Goal: Transaction & Acquisition: Purchase product/service

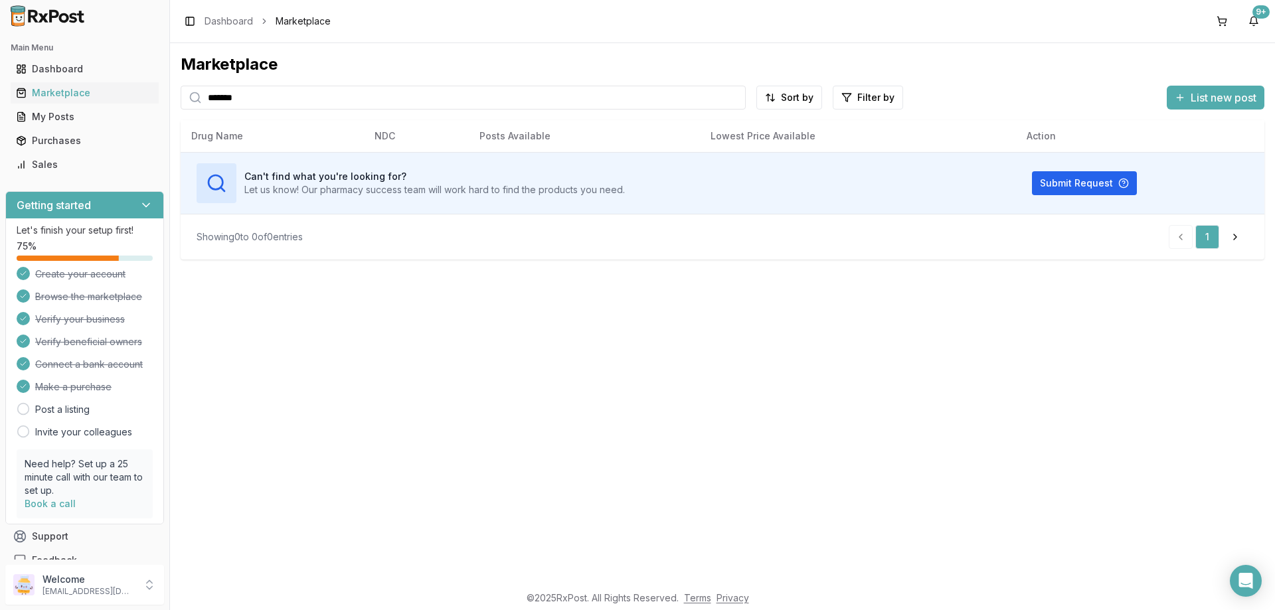
drag, startPoint x: 265, startPoint y: 97, endPoint x: 0, endPoint y: 98, distance: 265.0
click at [0, 97] on div "Main Menu Dashboard Marketplace My Posts Purchases Sales Getting started Let's …" at bounding box center [637, 305] width 1275 height 610
type input "*******"
click at [61, 141] on div "Purchases" at bounding box center [84, 140] width 137 height 13
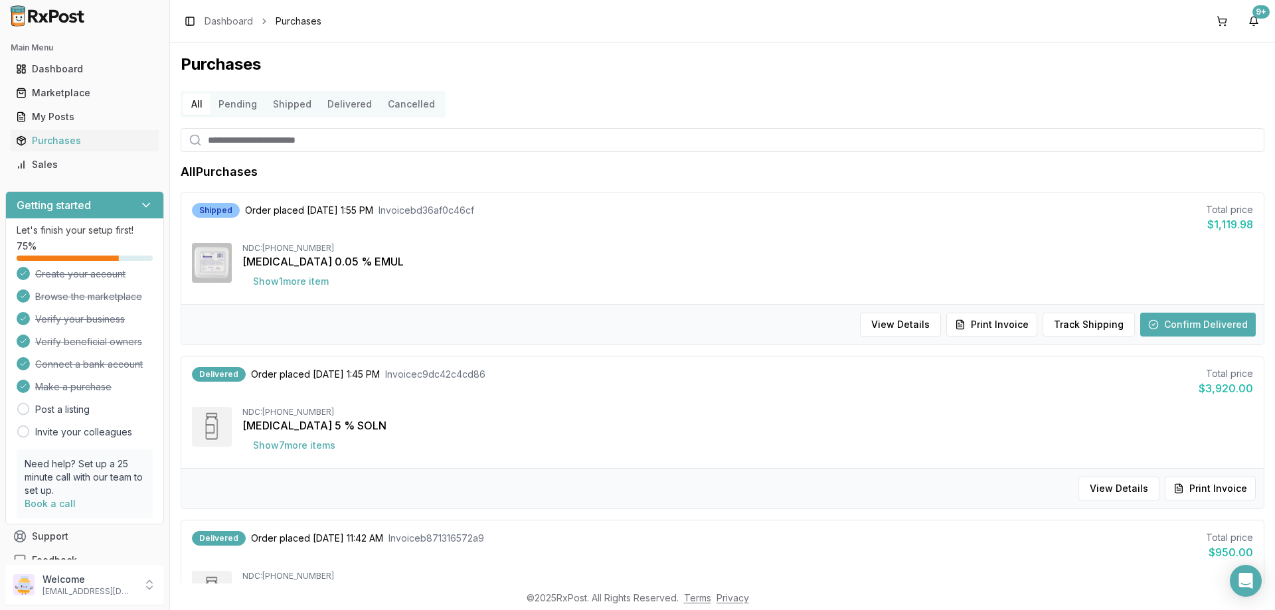
click at [331, 141] on input "search" at bounding box center [723, 140] width 1084 height 24
click at [62, 101] on link "Marketplace" at bounding box center [85, 93] width 148 height 24
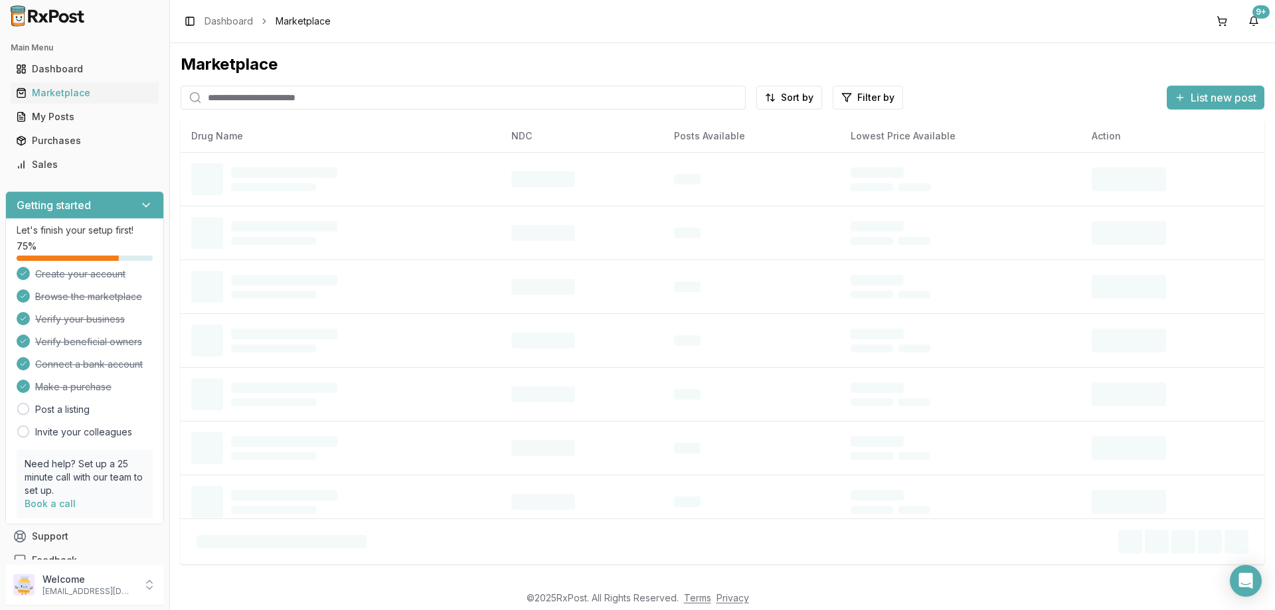
click at [226, 104] on input "search" at bounding box center [463, 98] width 565 height 24
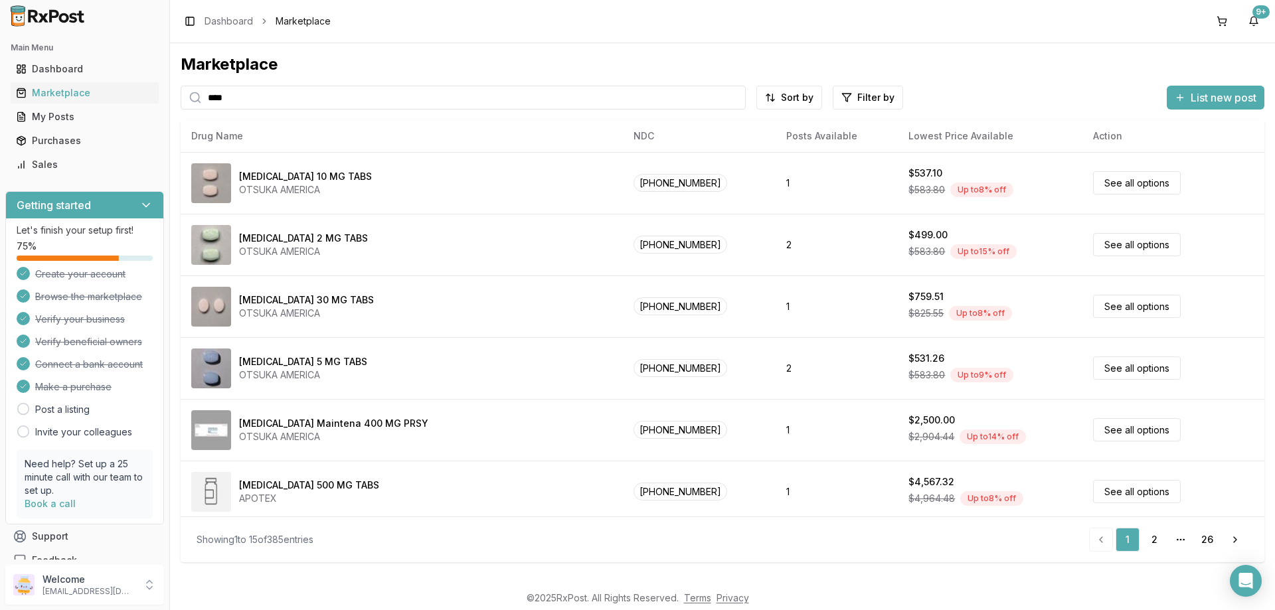
click at [274, 98] on input "****" at bounding box center [463, 98] width 565 height 24
type input "****"
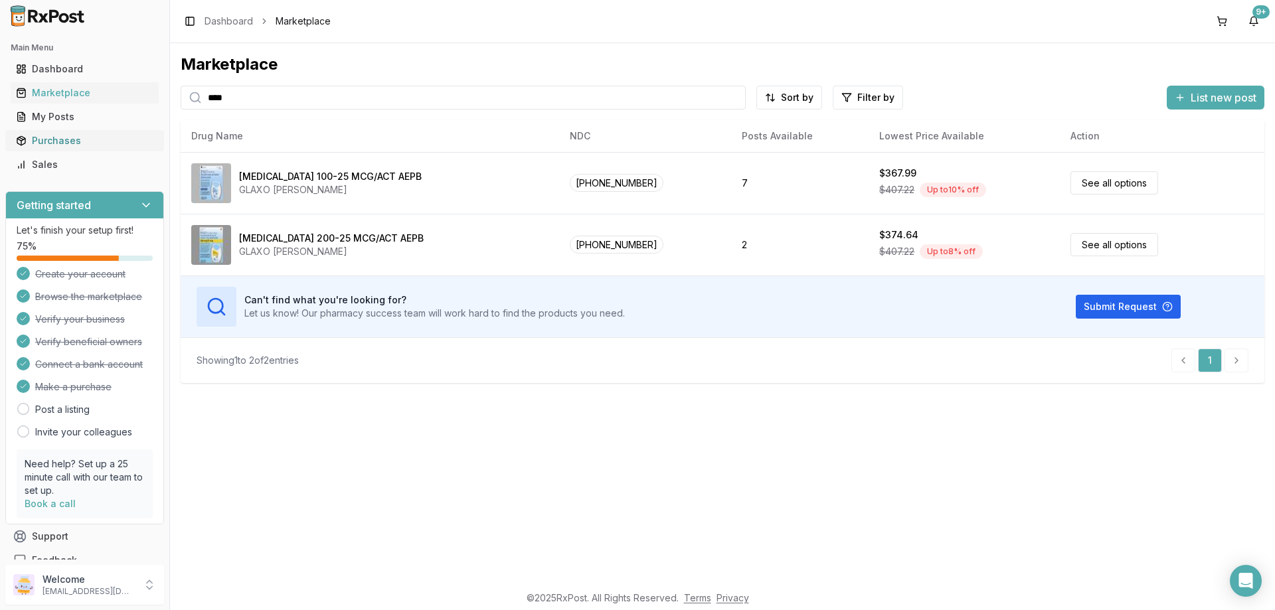
click at [85, 139] on div "Purchases" at bounding box center [84, 140] width 137 height 13
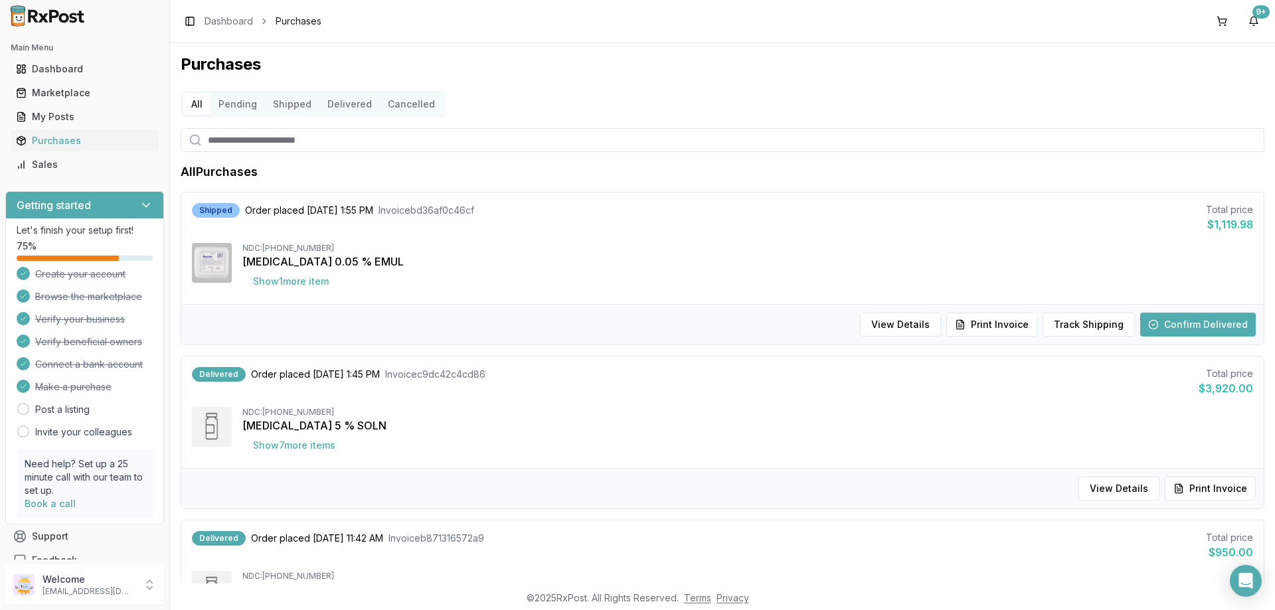
click at [313, 145] on input "search" at bounding box center [723, 140] width 1084 height 24
type input "***"
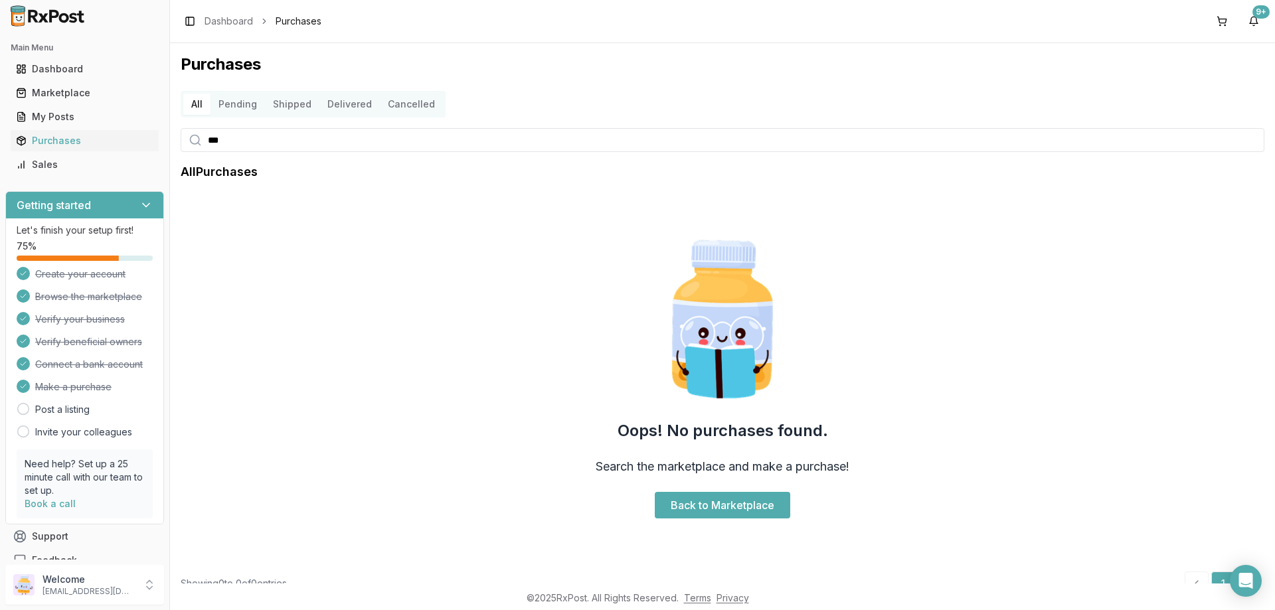
click at [306, 141] on input "***" at bounding box center [723, 140] width 1084 height 24
type input "****"
click at [234, 106] on button "Pending" at bounding box center [238, 104] width 54 height 21
click at [125, 94] on div "Marketplace" at bounding box center [84, 92] width 137 height 13
click at [39, 96] on div "Marketplace" at bounding box center [84, 92] width 137 height 13
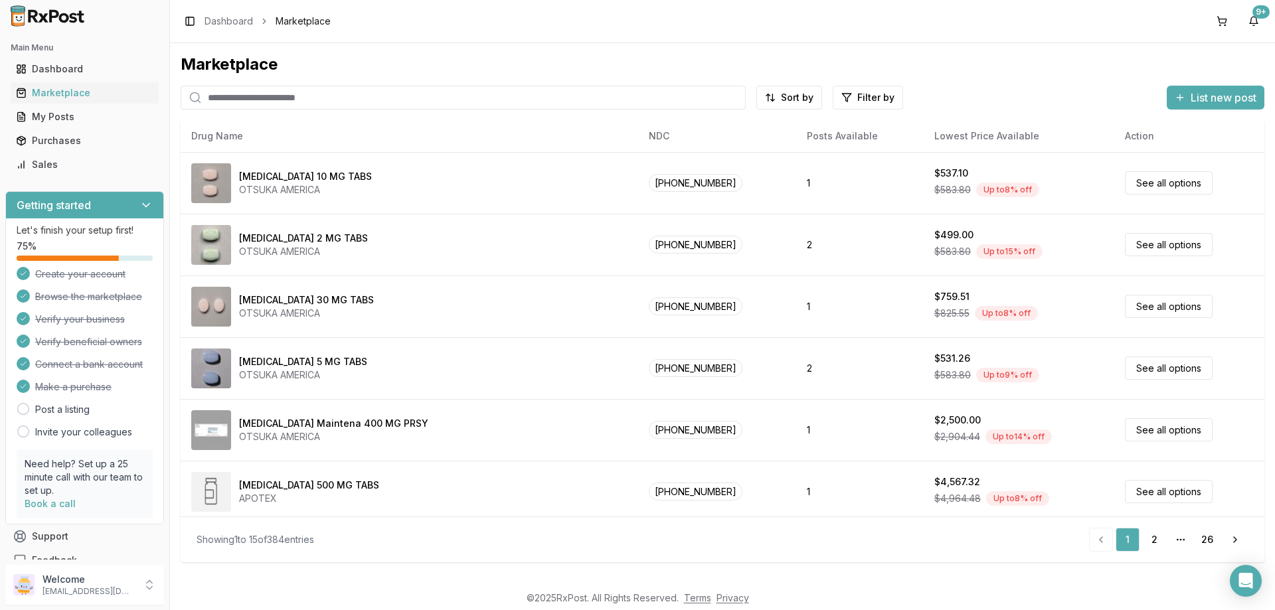
click at [261, 97] on input "search" at bounding box center [463, 98] width 565 height 24
type input "****"
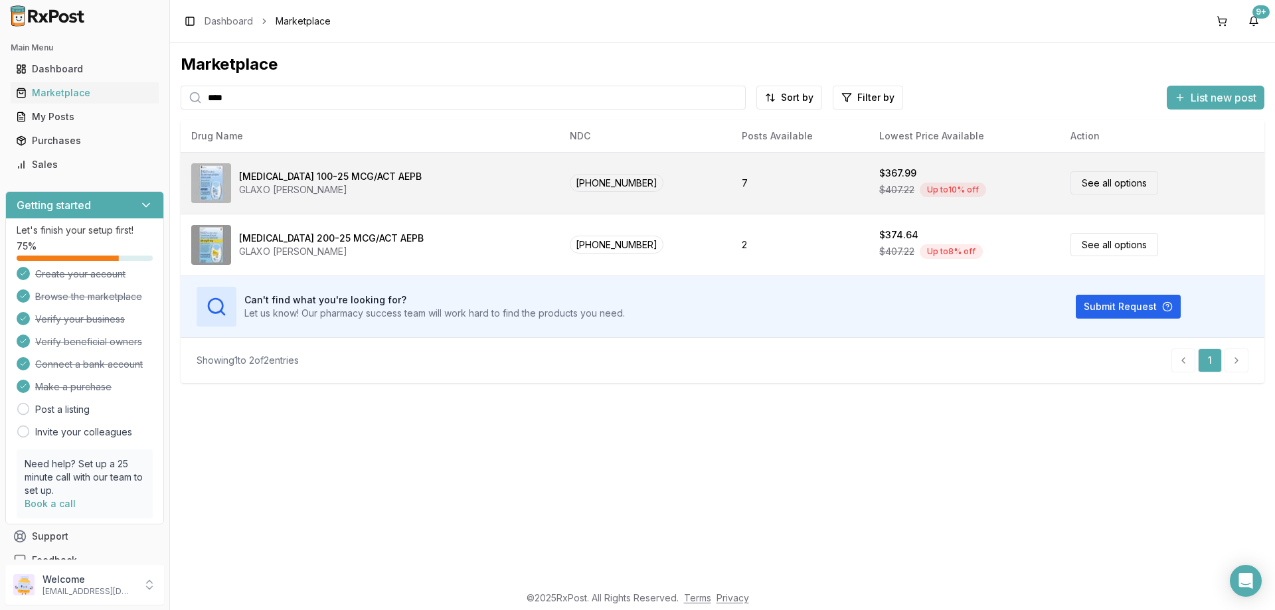
click at [663, 185] on td "[PHONE_NUMBER]" at bounding box center [644, 183] width 171 height 62
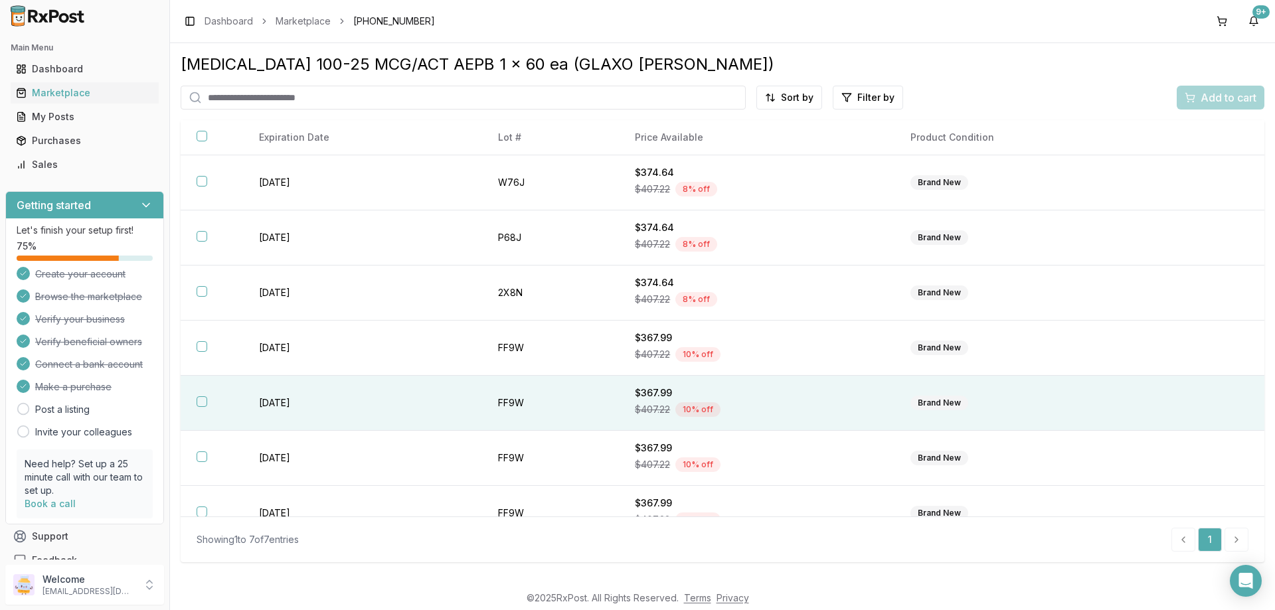
scroll to position [24, 0]
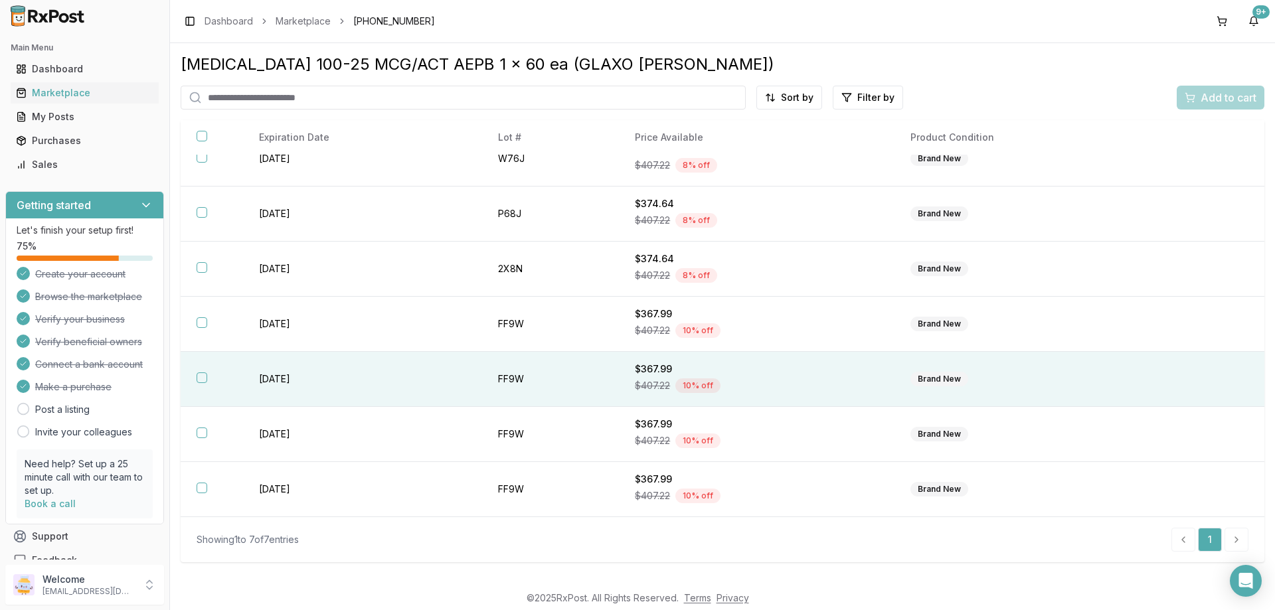
click at [204, 379] on button "button" at bounding box center [202, 378] width 11 height 11
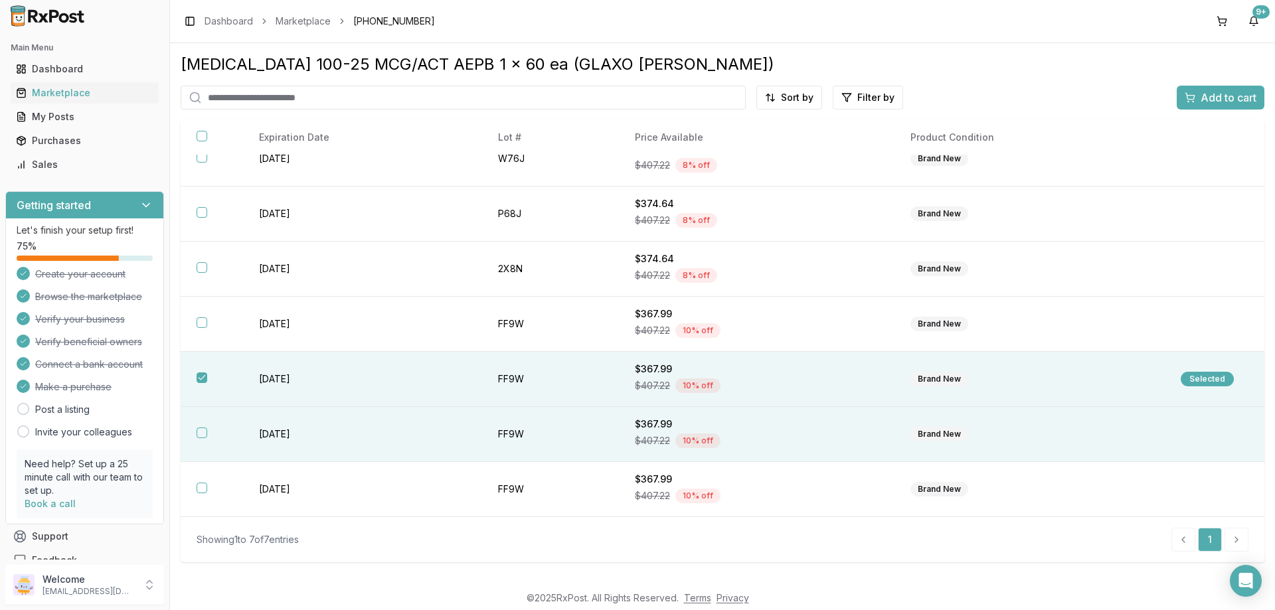
drag, startPoint x: 199, startPoint y: 435, endPoint x: 202, endPoint y: 461, distance: 26.0
click at [198, 436] on button "button" at bounding box center [202, 433] width 11 height 11
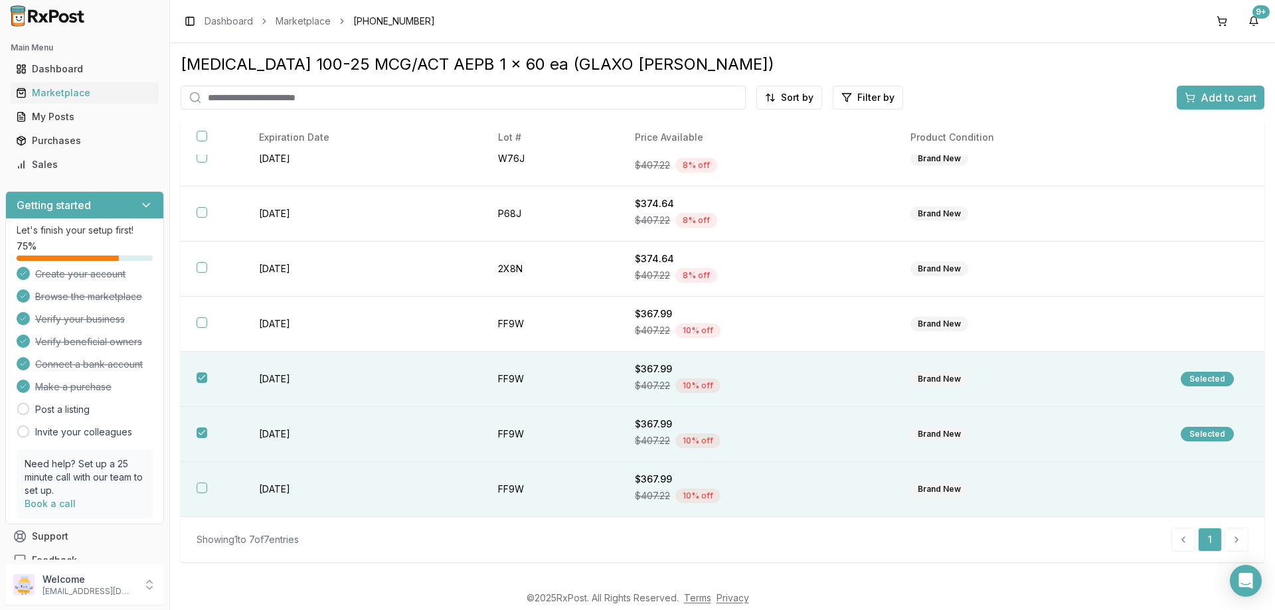
click at [198, 489] on button "button" at bounding box center [202, 488] width 11 height 11
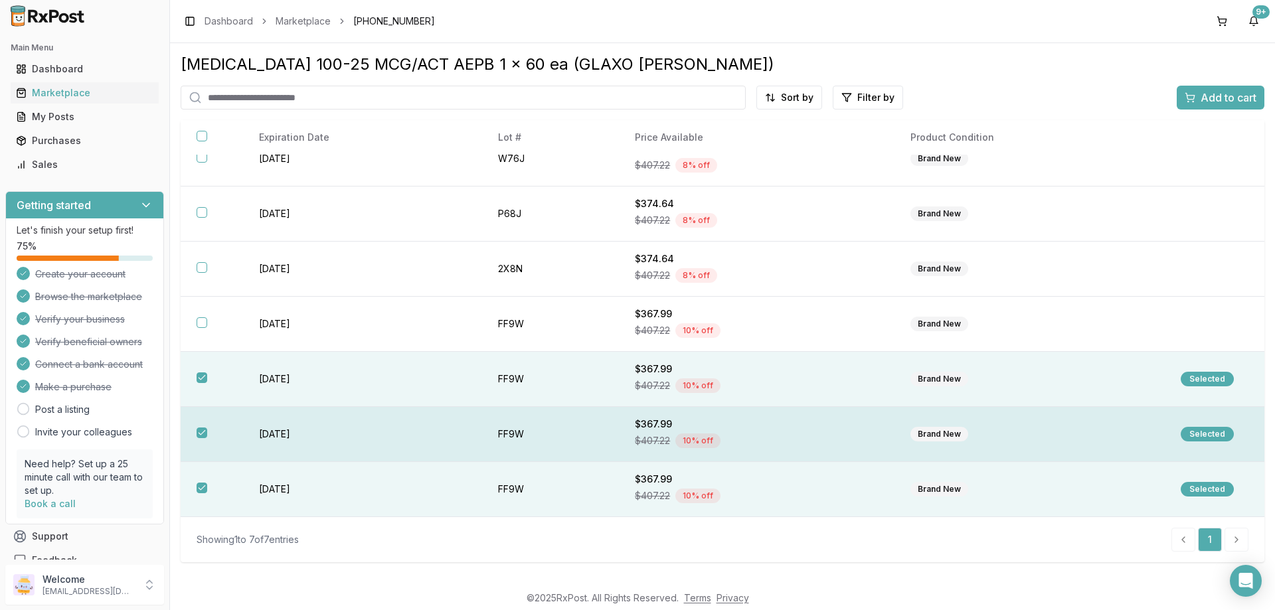
click at [201, 438] on button "button" at bounding box center [202, 433] width 11 height 11
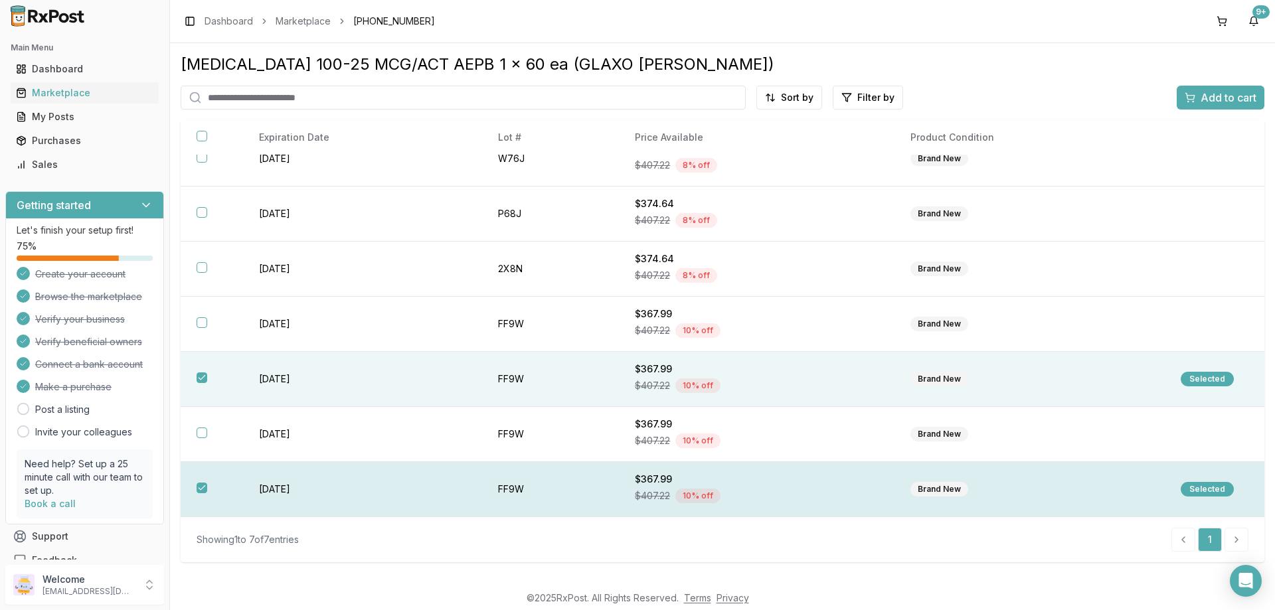
click at [200, 499] on th at bounding box center [212, 489] width 62 height 55
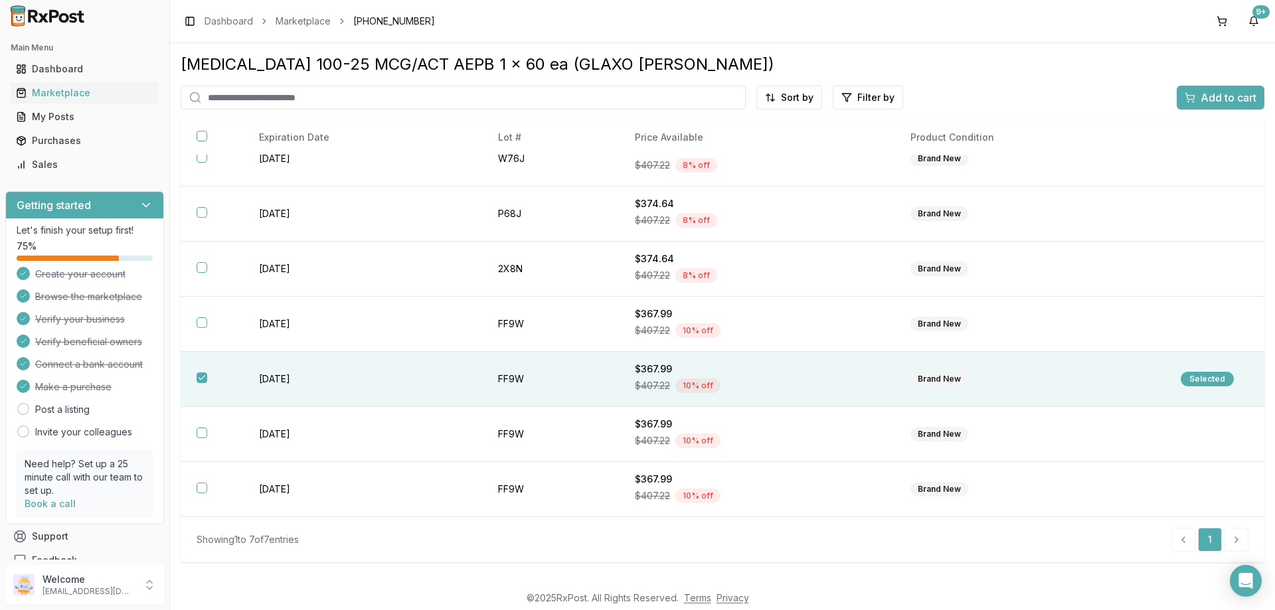
click at [1237, 99] on span "Add to cart" at bounding box center [1229, 98] width 56 height 16
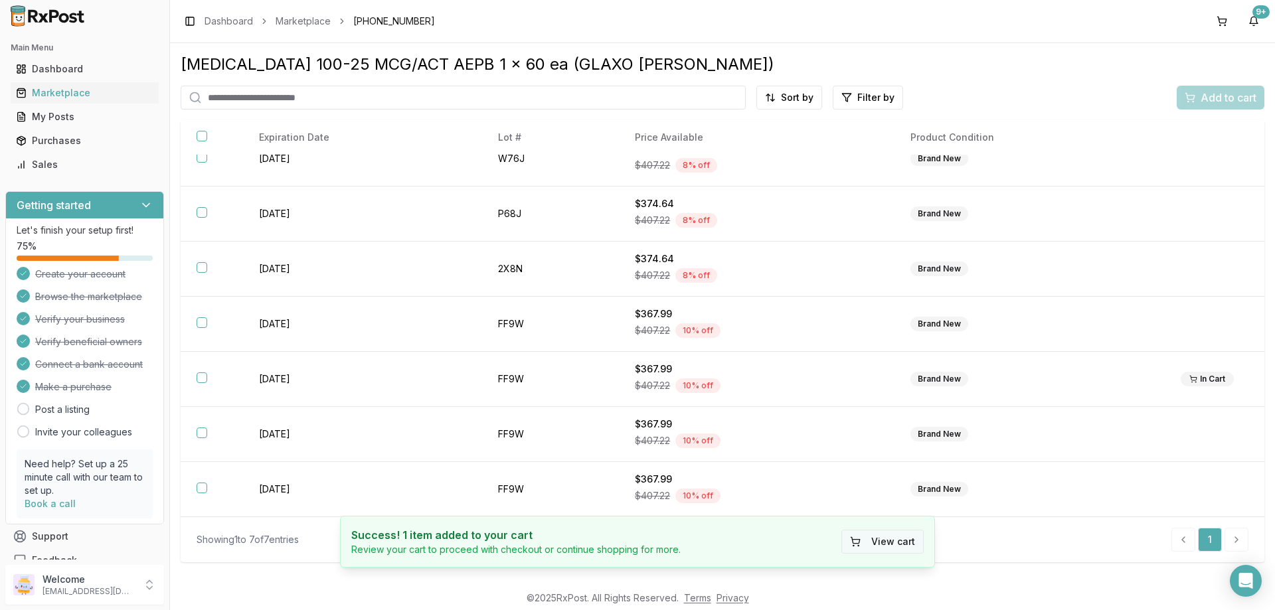
click at [859, 551] on button "View cart" at bounding box center [883, 542] width 82 height 24
click at [901, 543] on button "View cart" at bounding box center [883, 542] width 82 height 24
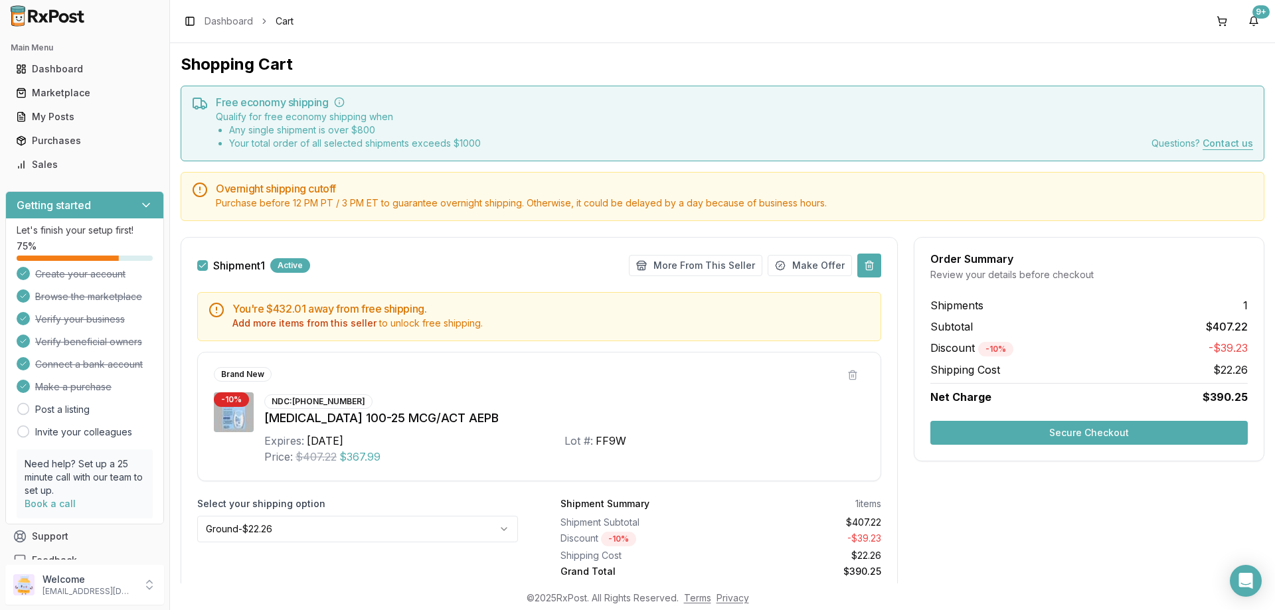
click at [860, 268] on button at bounding box center [869, 266] width 24 height 24
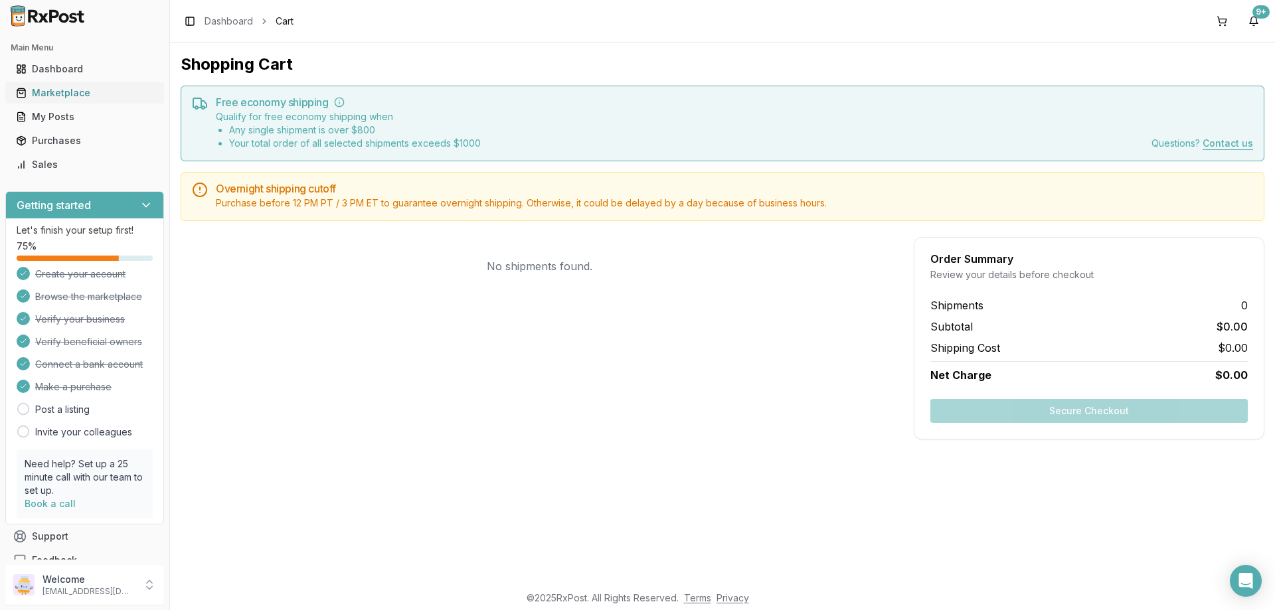
click at [35, 99] on div "Marketplace" at bounding box center [84, 92] width 137 height 13
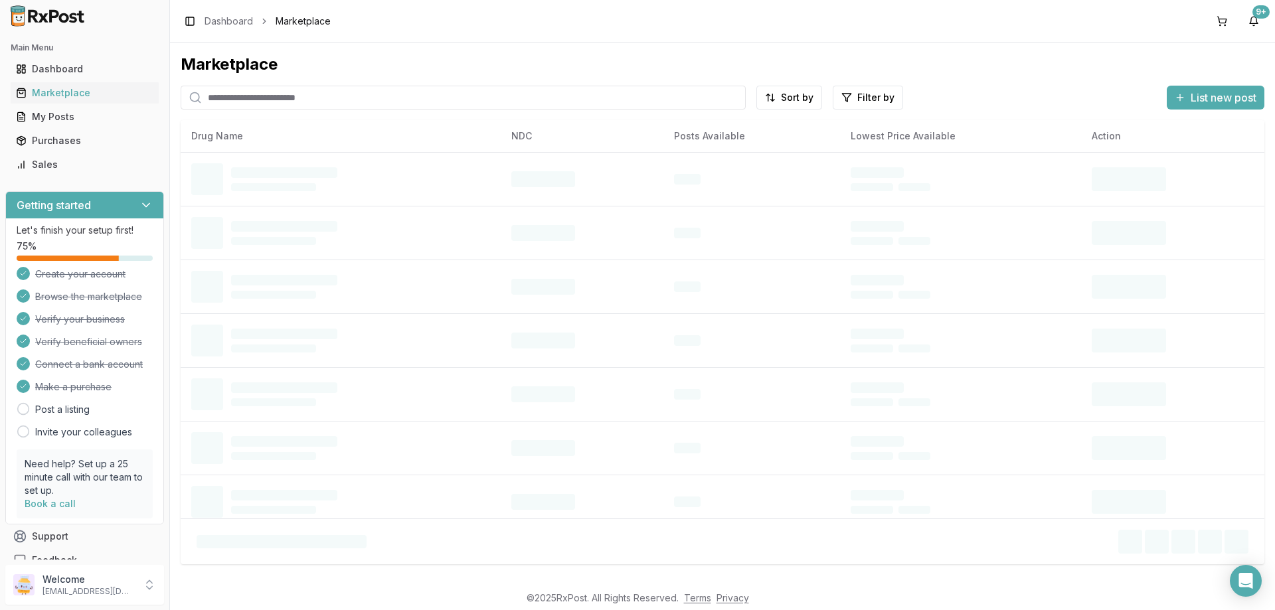
click at [234, 102] on input "search" at bounding box center [463, 98] width 565 height 24
type input "****"
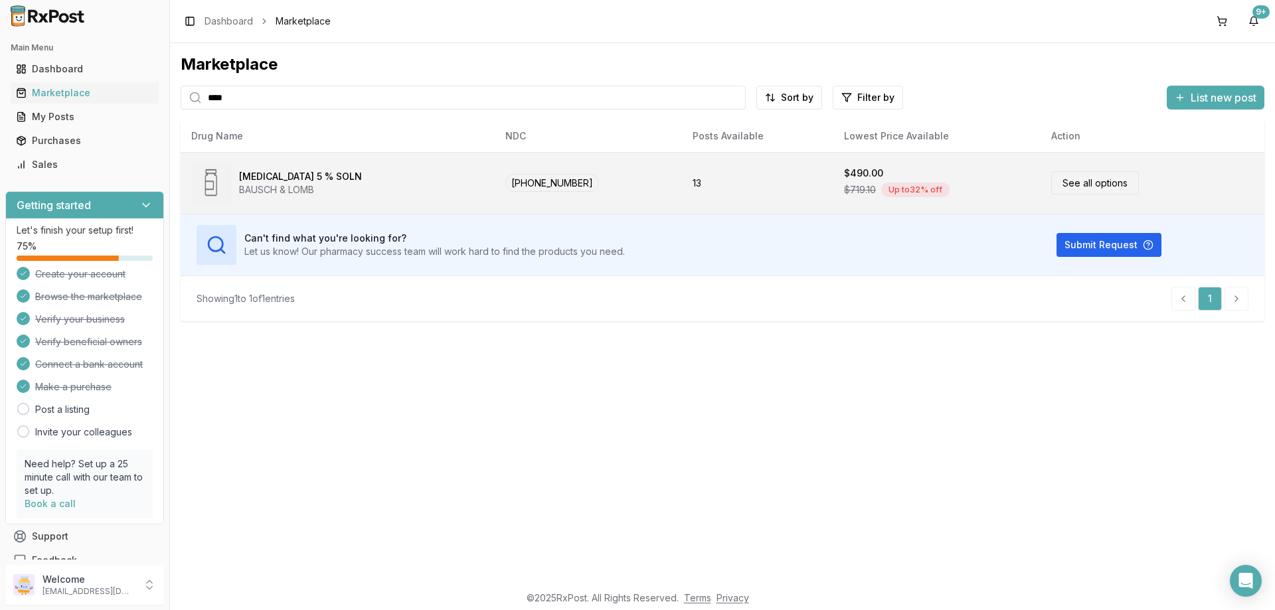
click at [682, 181] on td "13" at bounding box center [757, 183] width 151 height 62
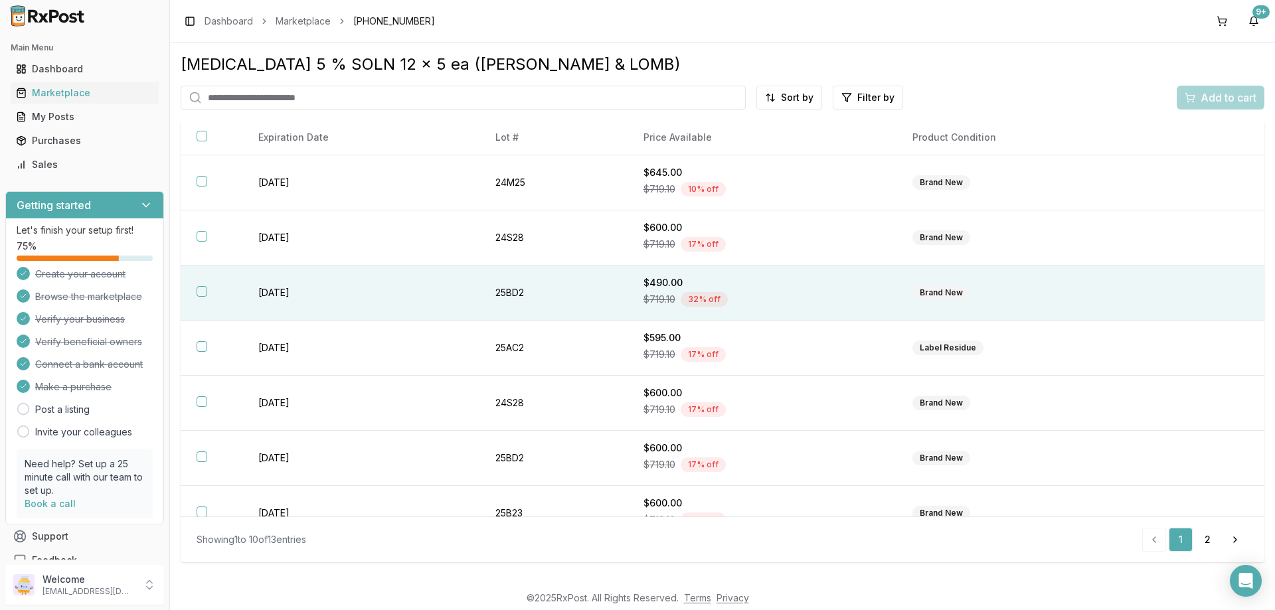
click at [204, 290] on button "button" at bounding box center [202, 291] width 11 height 11
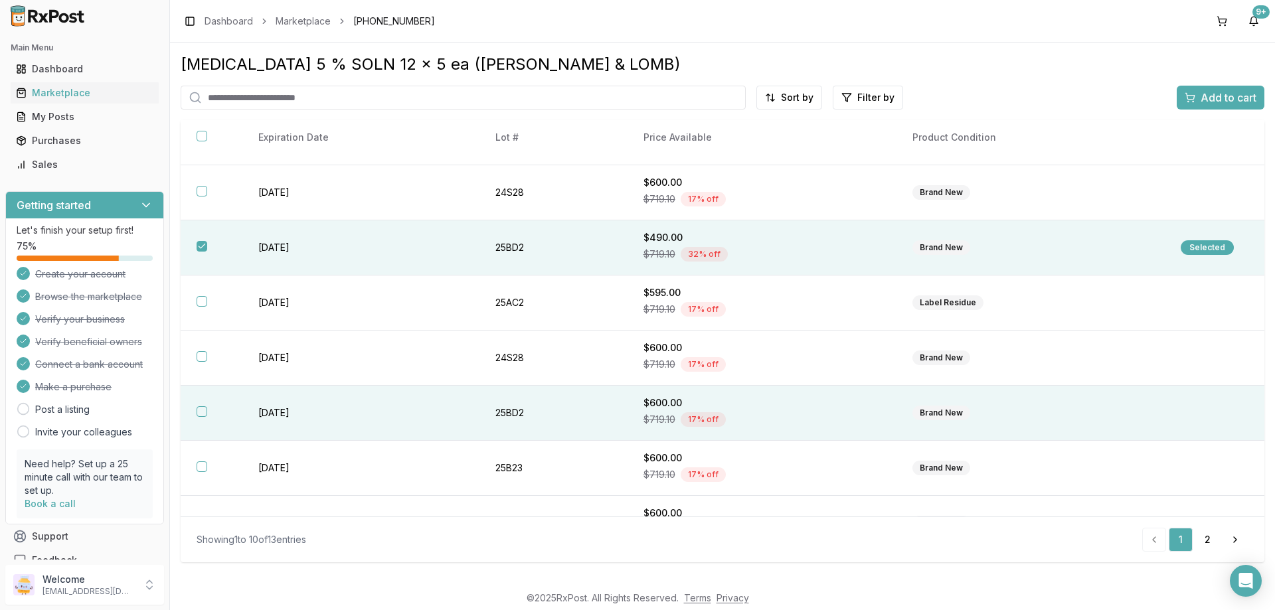
scroll to position [66, 0]
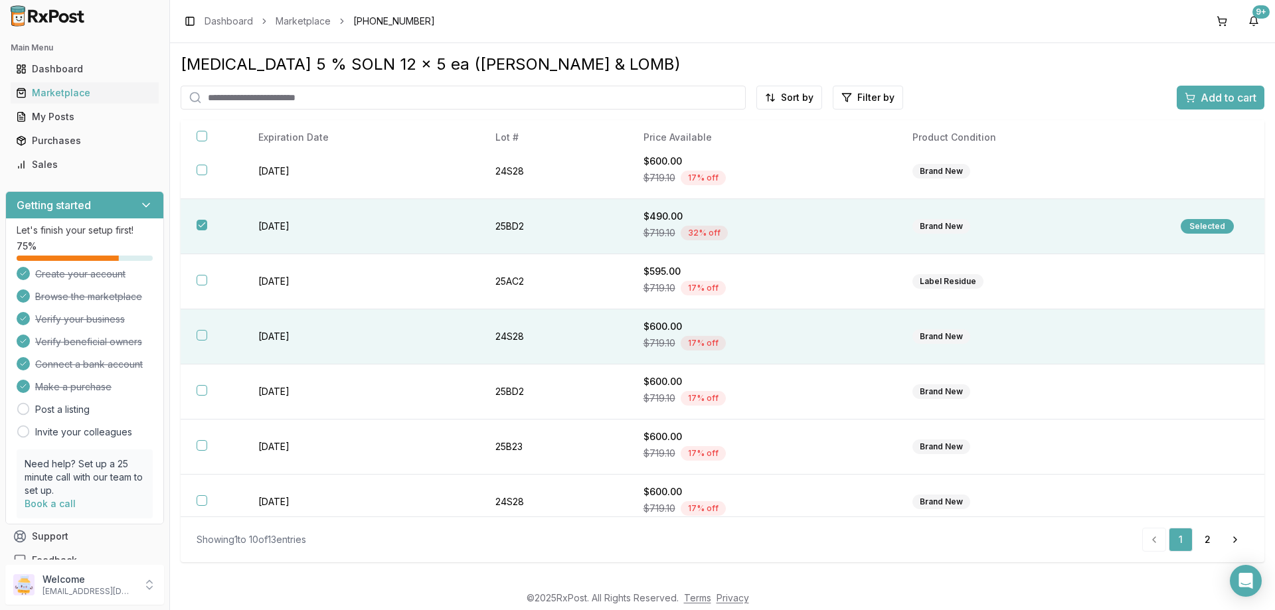
click at [196, 335] on th at bounding box center [212, 337] width 62 height 55
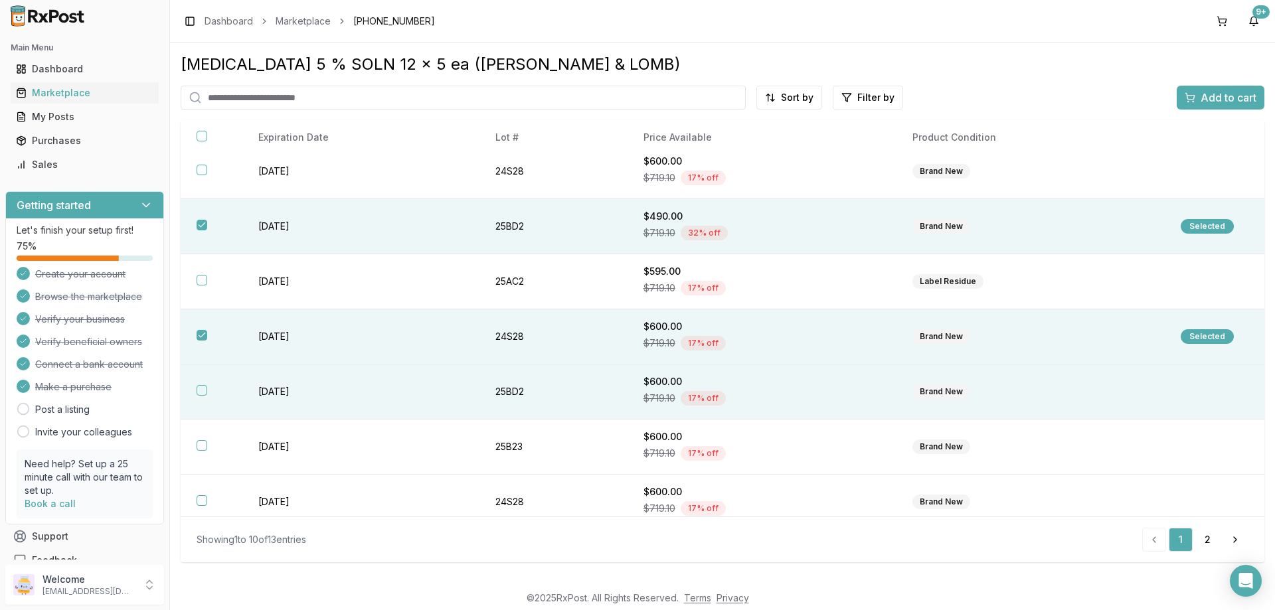
click at [202, 388] on button "button" at bounding box center [202, 390] width 11 height 11
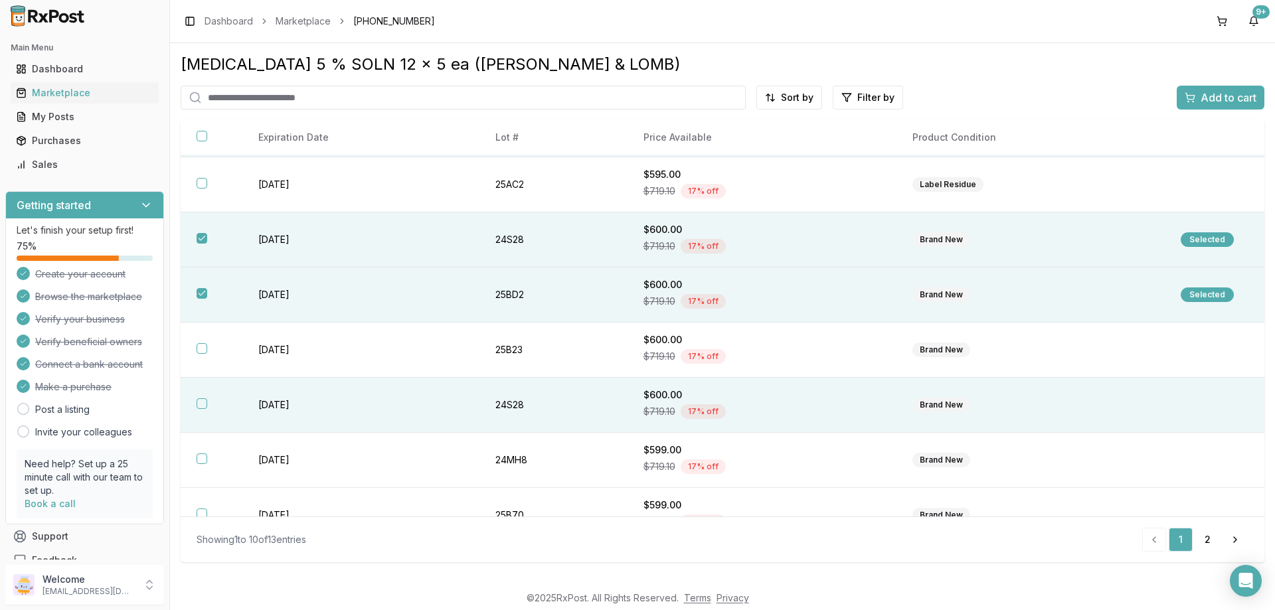
scroll to position [189, 0]
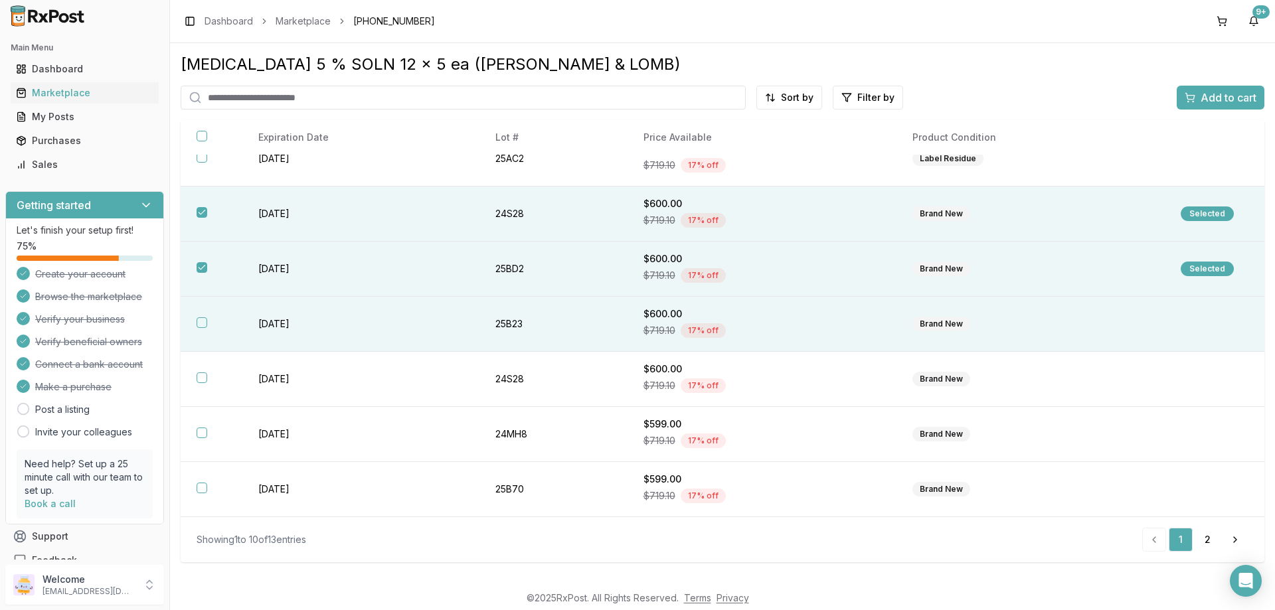
click at [207, 319] on th at bounding box center [212, 324] width 62 height 55
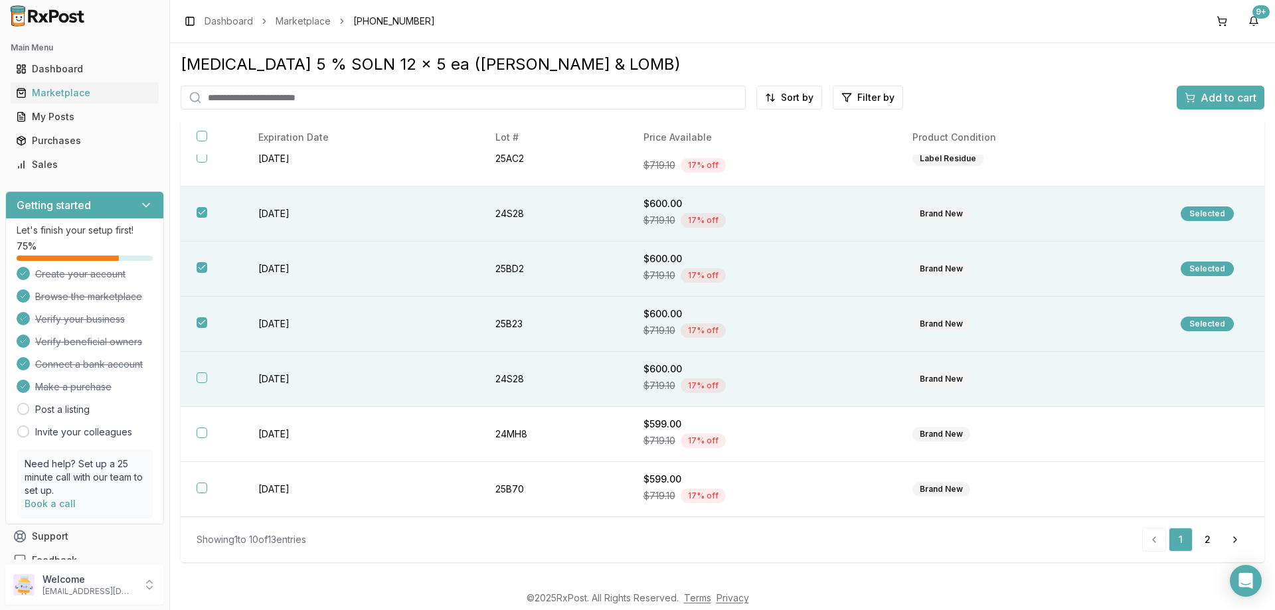
click at [201, 376] on button "button" at bounding box center [202, 378] width 11 height 11
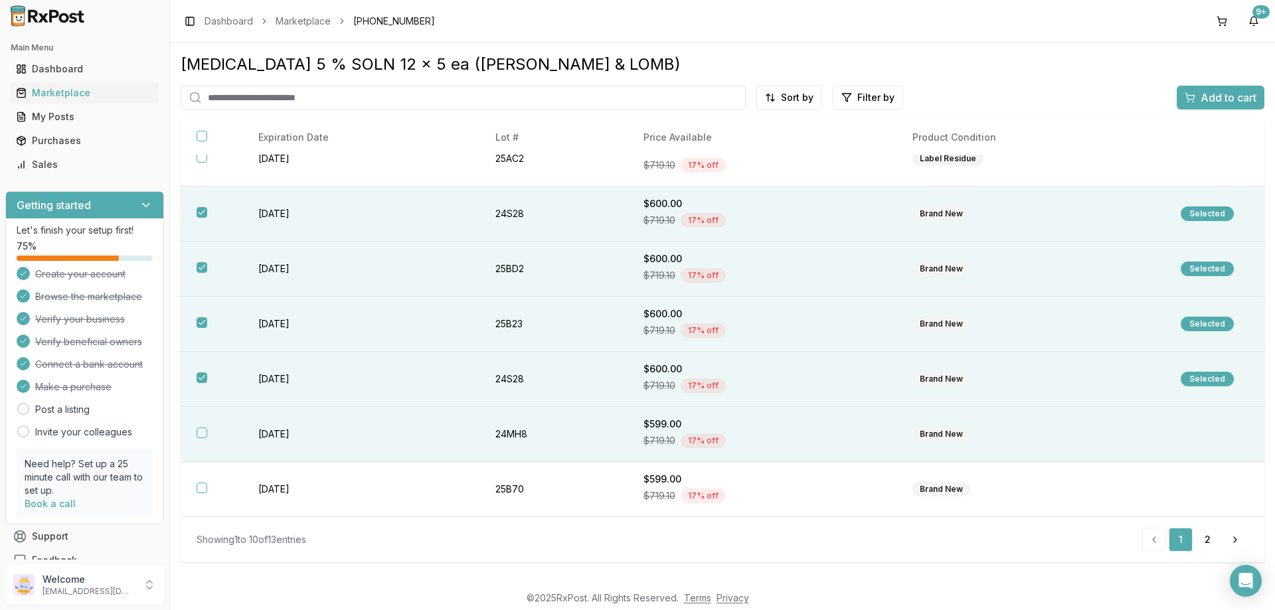
click at [209, 431] on th at bounding box center [212, 434] width 62 height 55
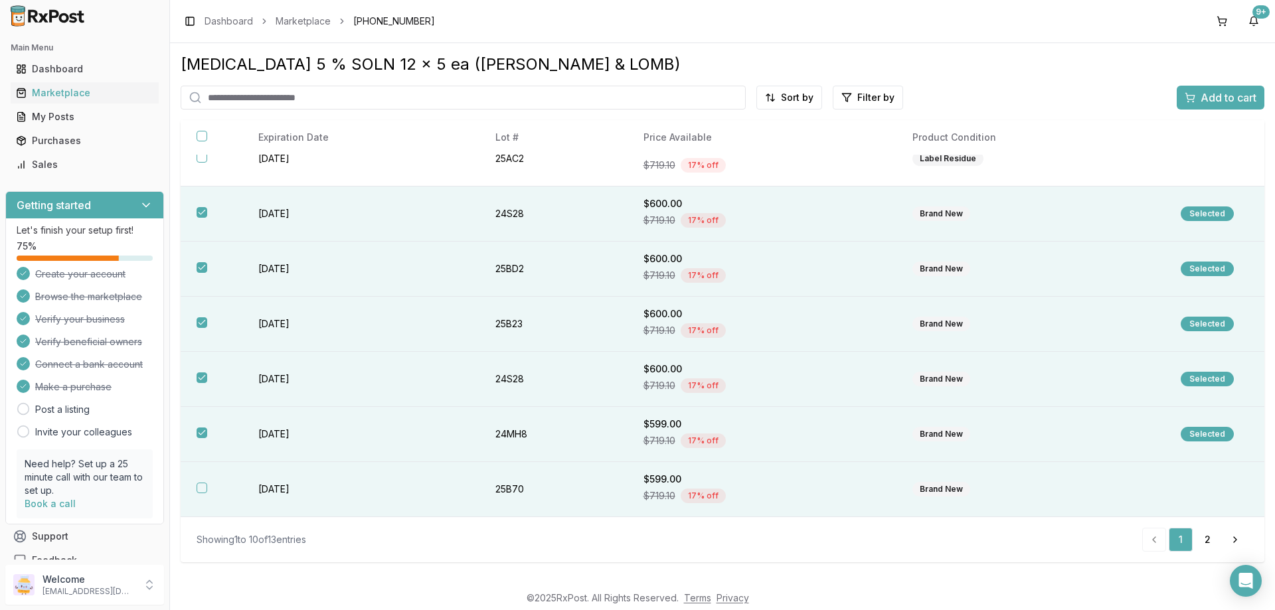
click at [204, 490] on button "button" at bounding box center [202, 488] width 11 height 11
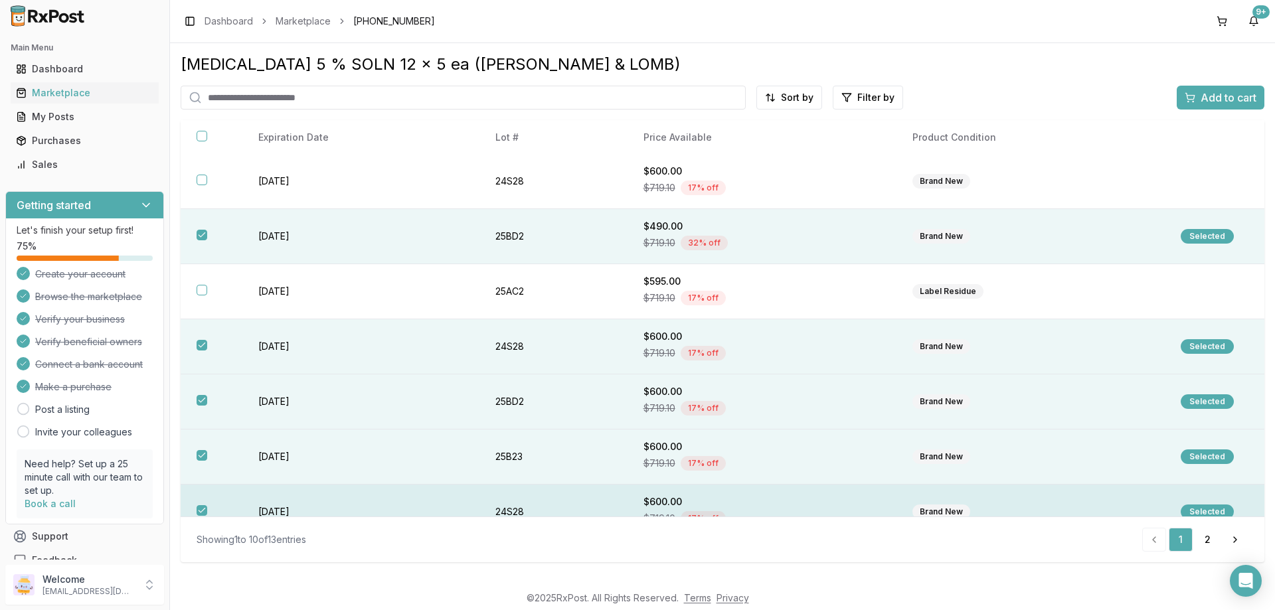
scroll to position [0, 0]
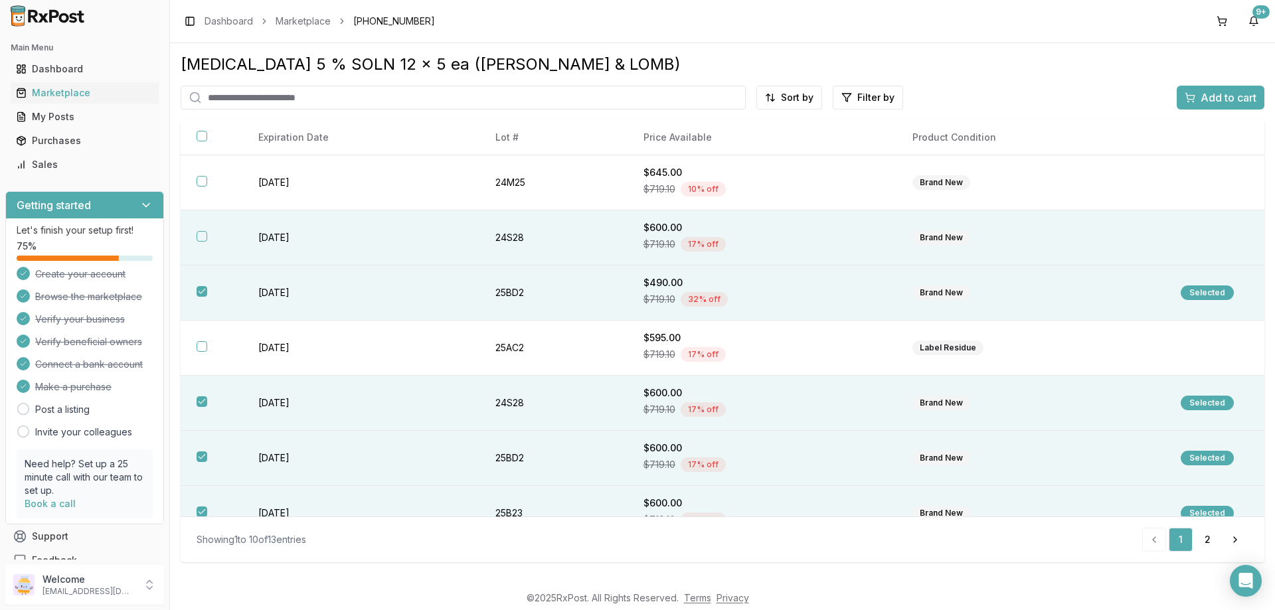
click at [205, 235] on button "button" at bounding box center [202, 236] width 11 height 11
click at [1204, 100] on span "Add to cart" at bounding box center [1229, 98] width 56 height 16
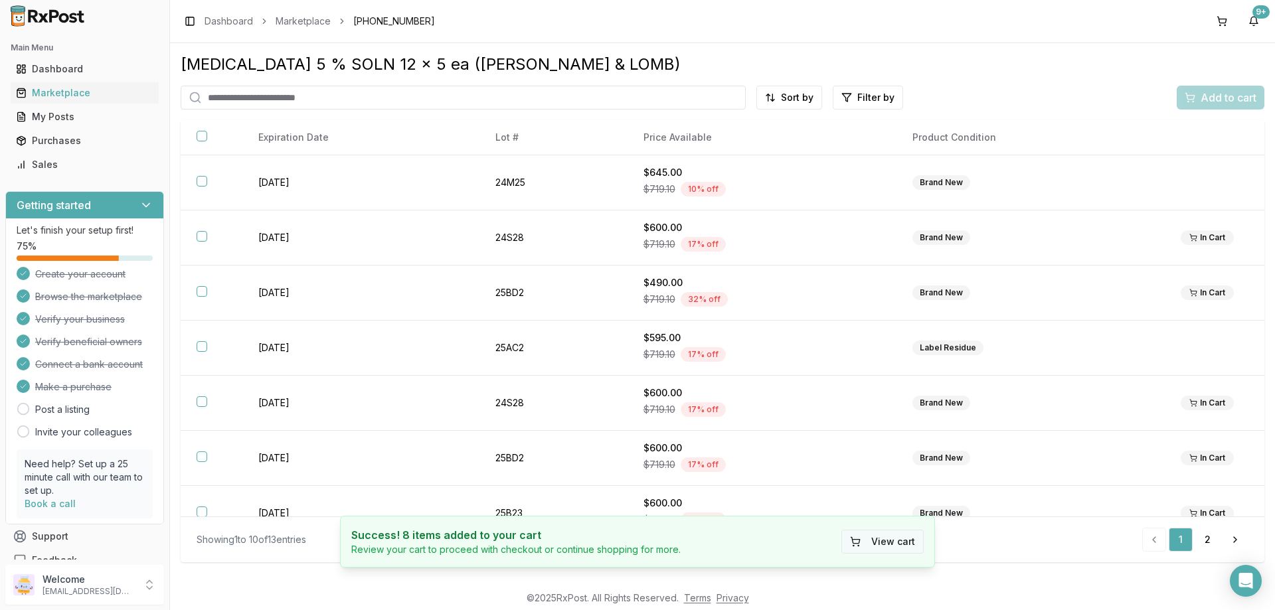
click at [895, 541] on button "View cart" at bounding box center [883, 542] width 82 height 24
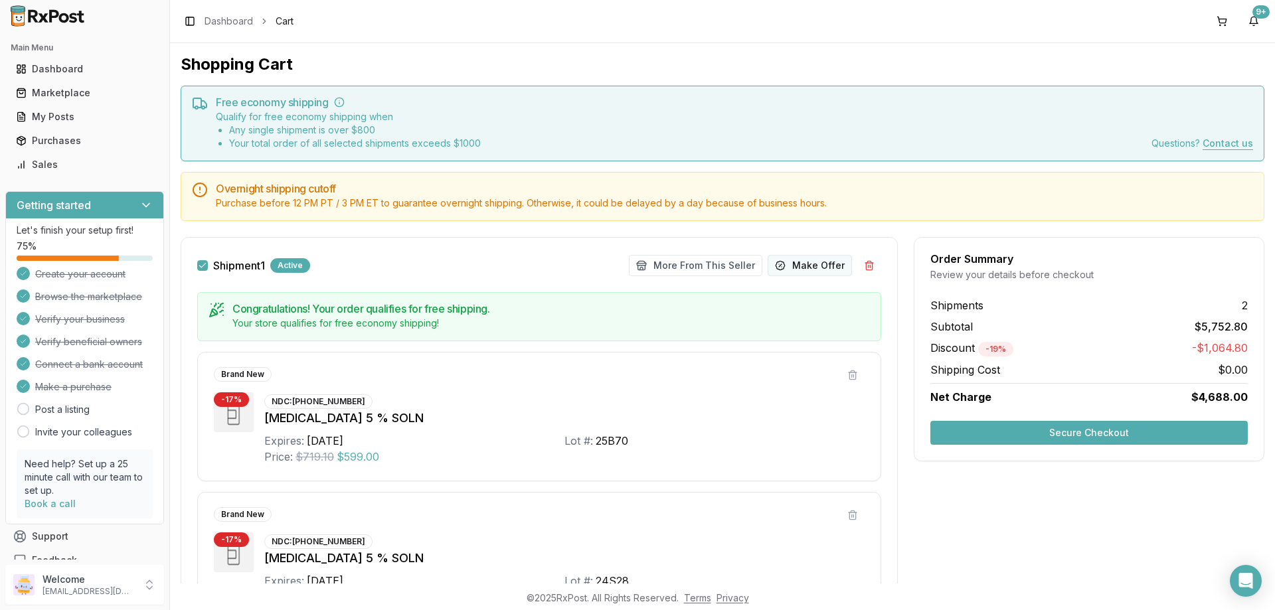
click at [802, 265] on button "Make Offer" at bounding box center [810, 265] width 84 height 21
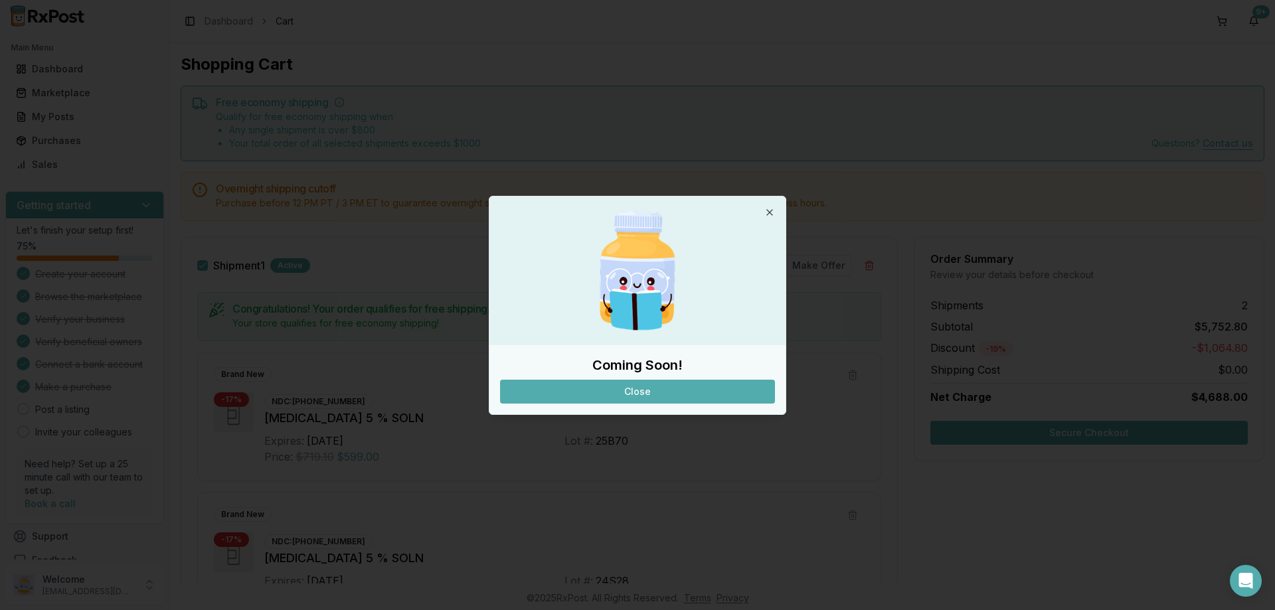
click at [696, 386] on button "Close" at bounding box center [637, 392] width 275 height 24
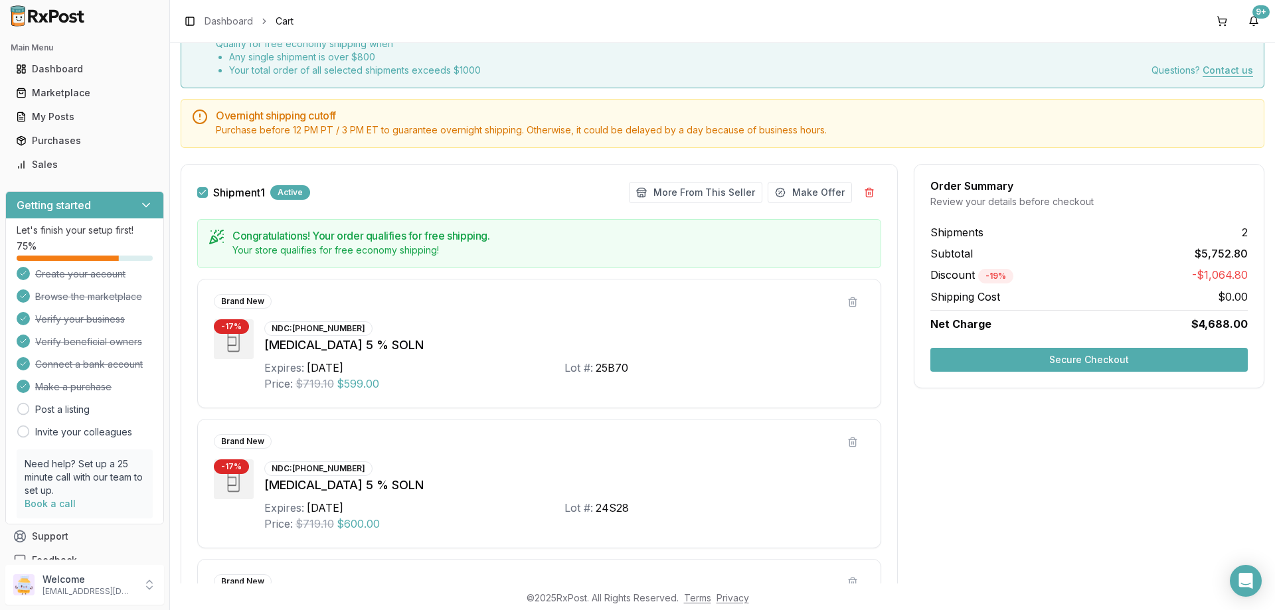
scroll to position [21, 0]
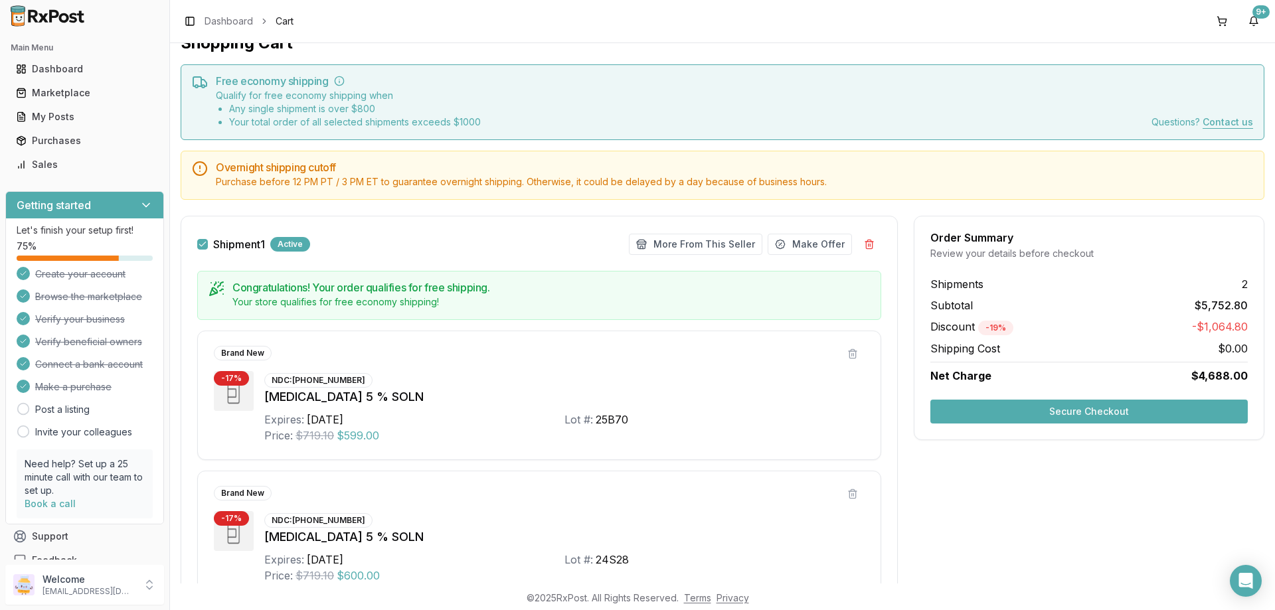
click at [1110, 404] on button "Secure Checkout" at bounding box center [1089, 412] width 317 height 24
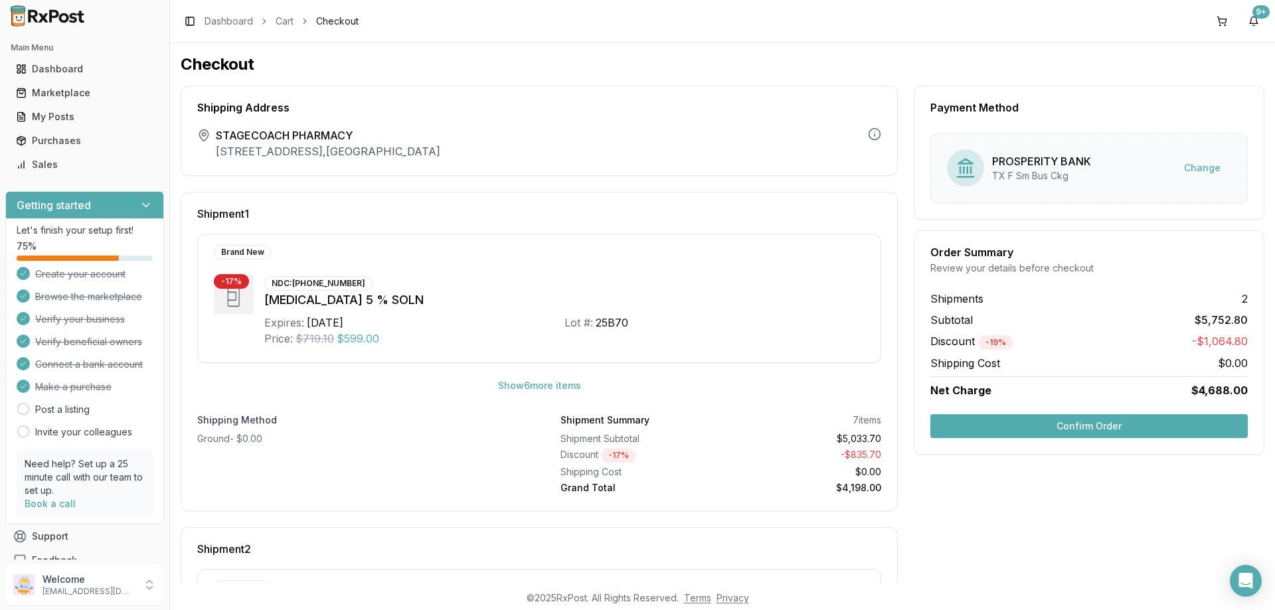
click at [1042, 431] on button "Confirm Order" at bounding box center [1089, 426] width 317 height 24
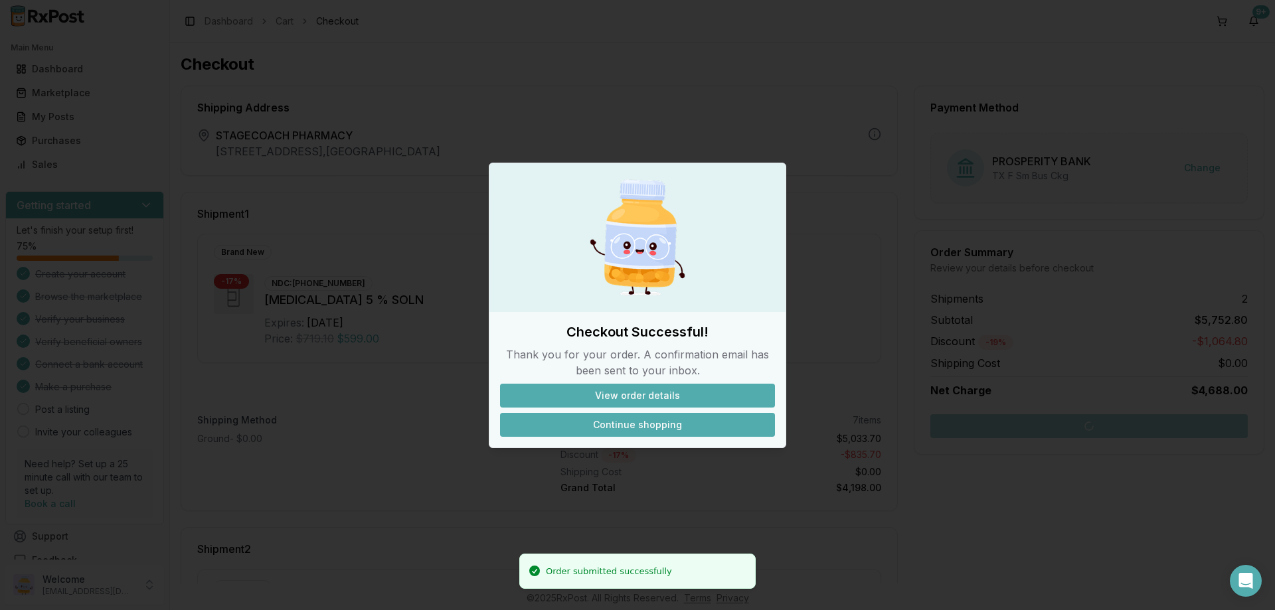
click at [656, 429] on button "Continue shopping" at bounding box center [637, 425] width 275 height 24
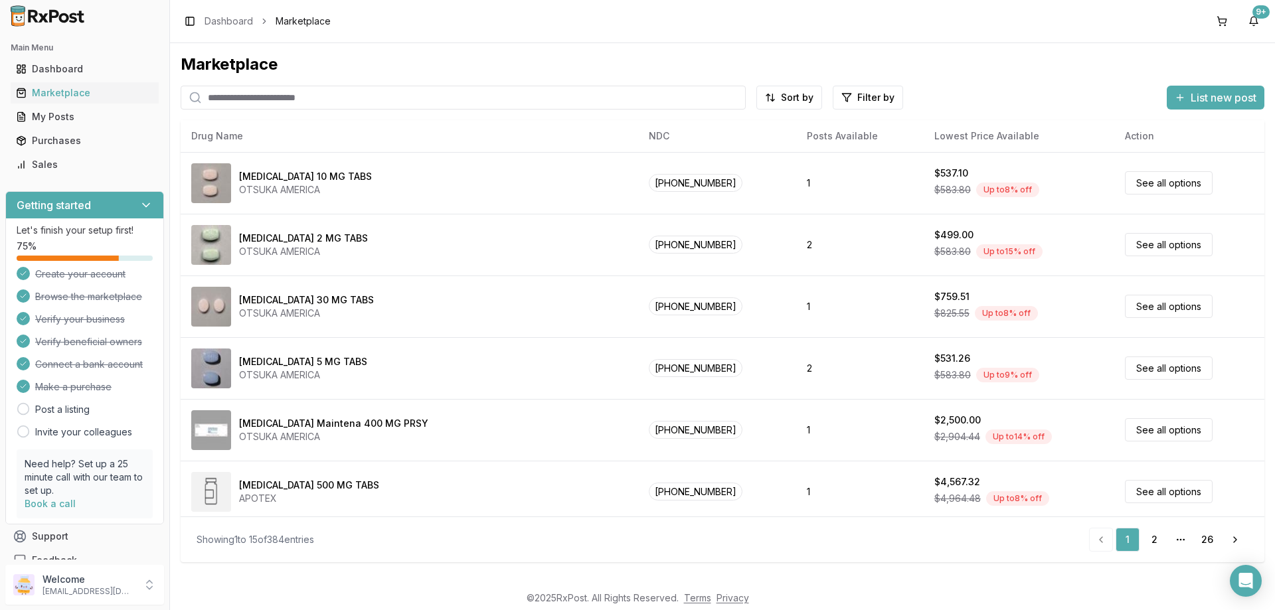
click at [301, 99] on input "search" at bounding box center [463, 98] width 565 height 24
type input "*****"
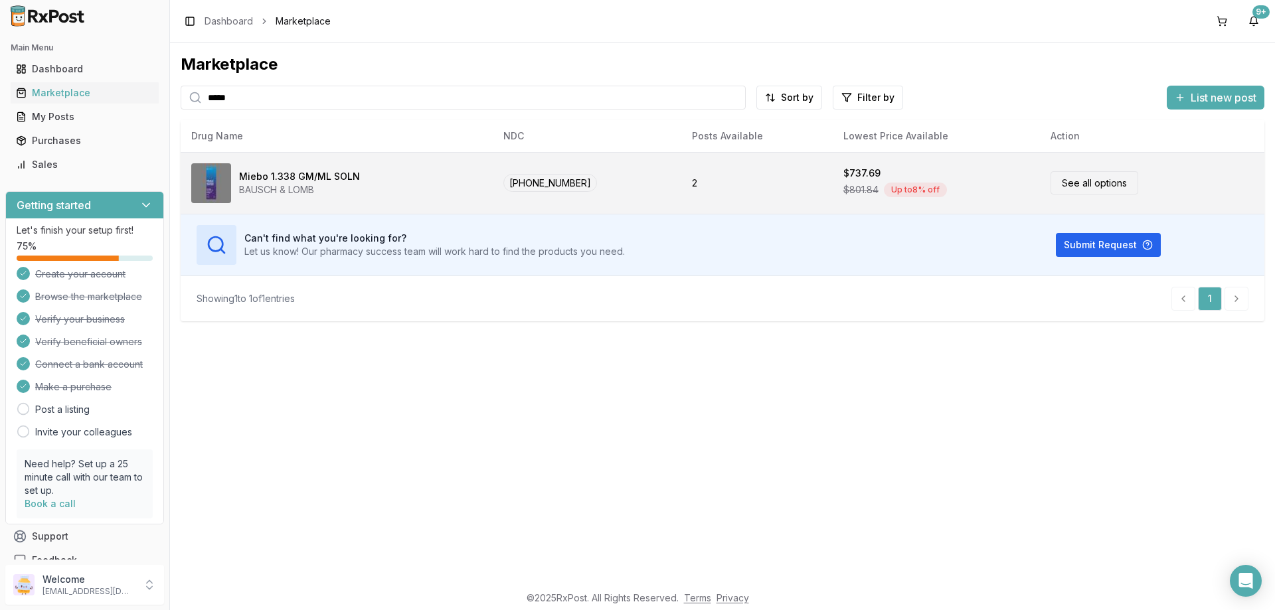
click at [1081, 185] on link "See all options" at bounding box center [1095, 182] width 88 height 23
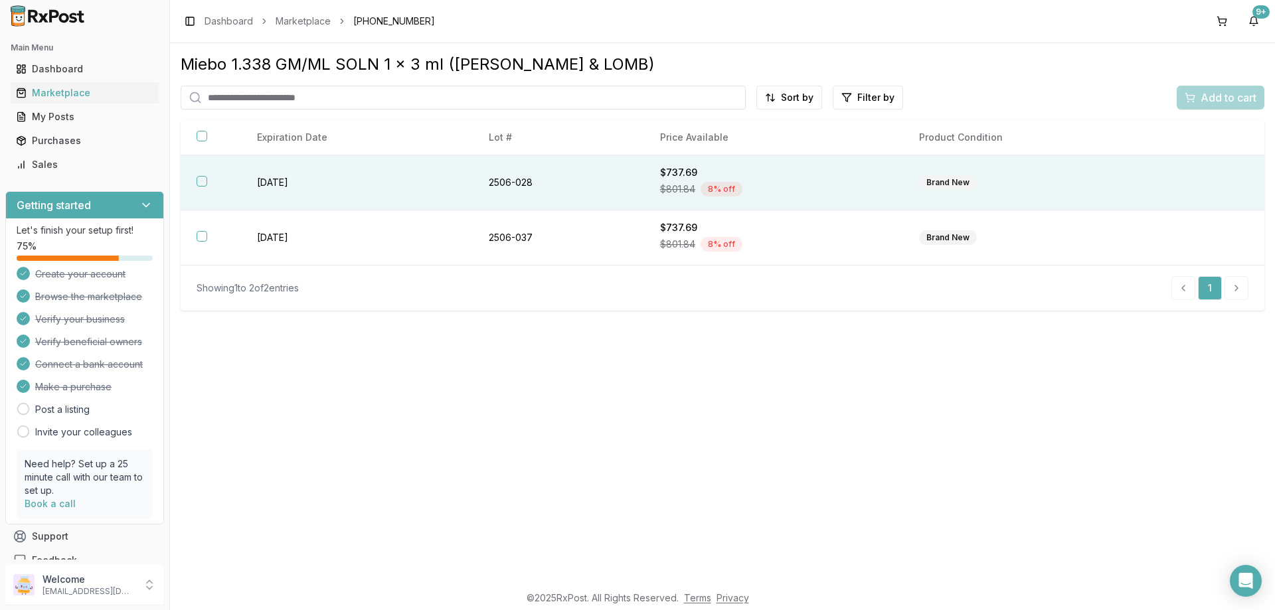
click at [998, 193] on td "Brand New" at bounding box center [1034, 182] width 262 height 55
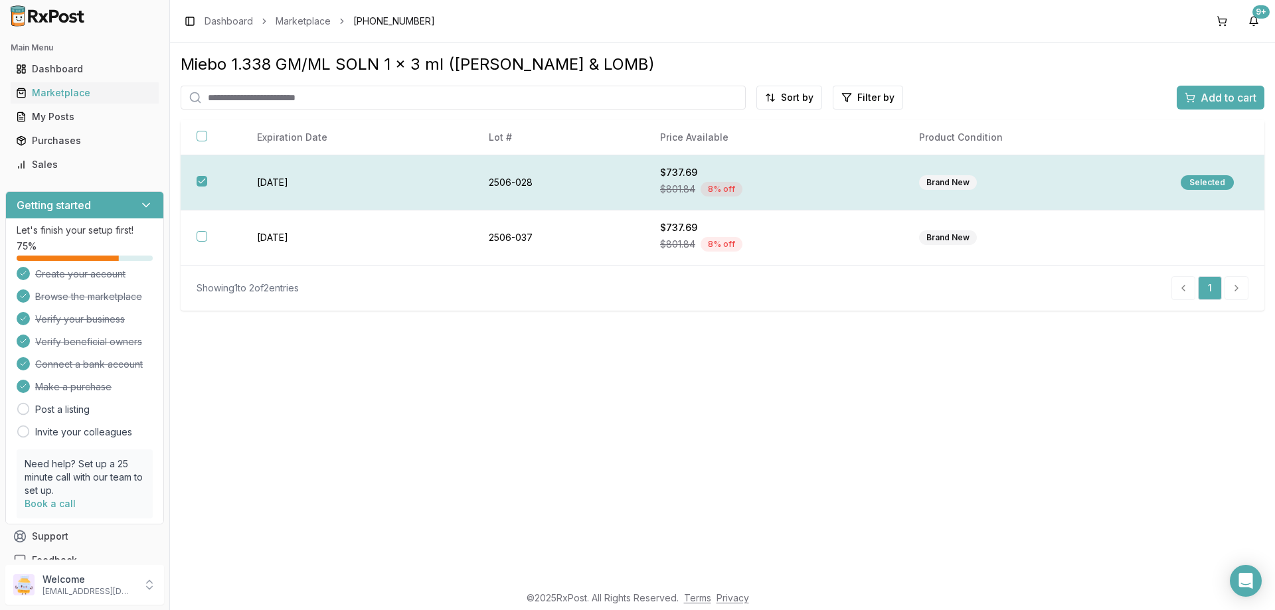
click at [206, 182] on button "button" at bounding box center [202, 181] width 11 height 11
